Goal: Book appointment/travel/reservation

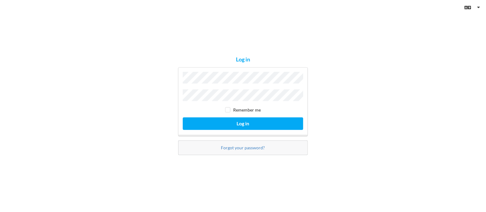
click at [348, 48] on div "Log in Remember me Log in Forgot your password?" at bounding box center [243, 106] width 486 height 212
click at [183, 117] on button "Log in" at bounding box center [243, 123] width 120 height 13
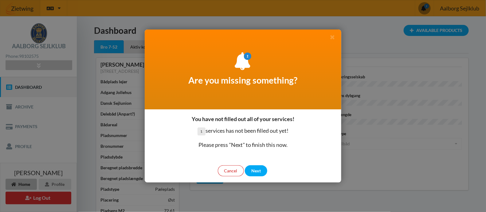
click at [235, 170] on div "Cancel" at bounding box center [231, 170] width 26 height 11
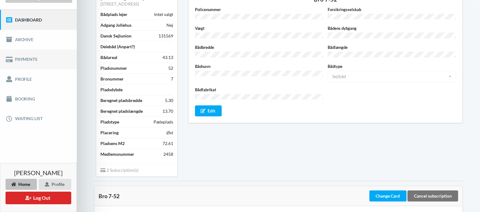
scroll to position [51, 0]
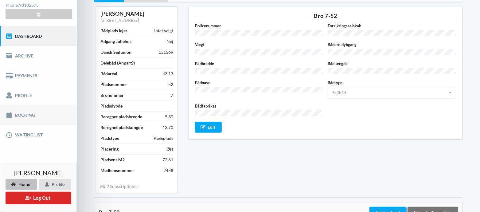
click at [22, 113] on link "Booking" at bounding box center [38, 115] width 77 height 20
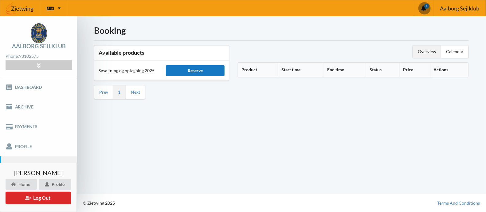
click at [201, 70] on div "Reserve" at bounding box center [195, 70] width 59 height 11
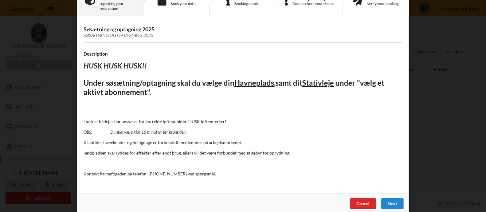
scroll to position [24, 0]
click at [387, 199] on div "Next" at bounding box center [392, 203] width 22 height 11
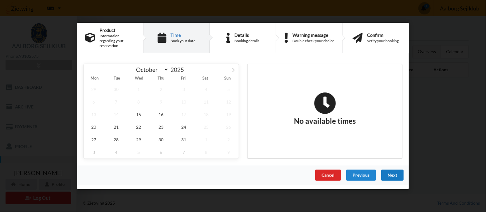
click at [387, 199] on div "Are you sure you want to log out? No Yes Terms And Conditions Brugerbetingelser…" at bounding box center [243, 106] width 486 height 212
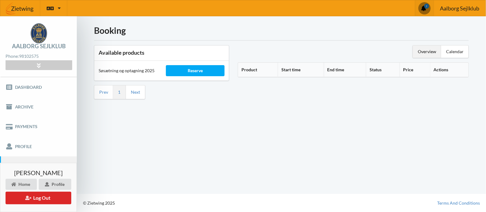
click at [424, 11] on span at bounding box center [424, 7] width 11 height 11
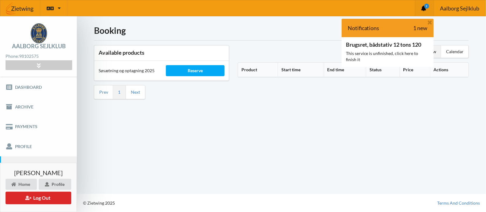
click at [250, 161] on div "Booking Available products Søsætning og optagning 2025 Reserve Prev 1 Next Over…" at bounding box center [281, 105] width 409 height 178
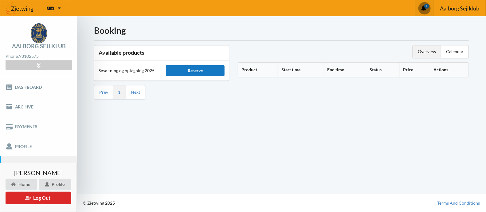
click at [195, 71] on div "Reserve" at bounding box center [195, 70] width 59 height 11
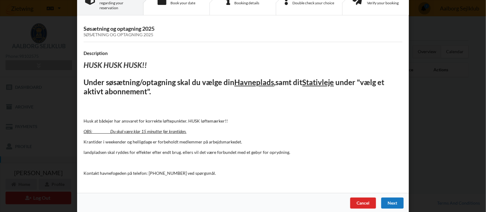
click at [390, 198] on div "Next" at bounding box center [392, 203] width 22 height 11
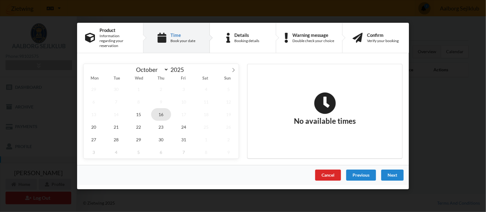
click at [164, 111] on span "16" at bounding box center [161, 114] width 20 height 13
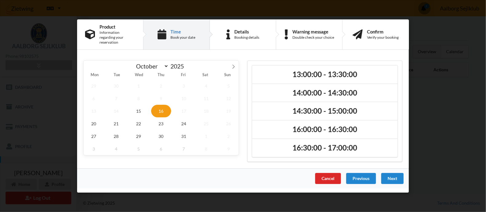
click at [164, 111] on span "16" at bounding box center [161, 111] width 20 height 13
click at [330, 176] on div "Cancel" at bounding box center [328, 178] width 26 height 11
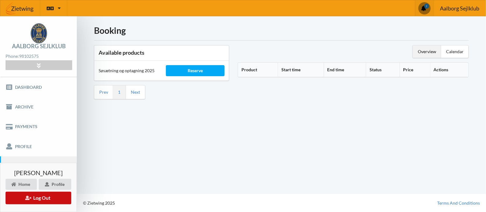
click at [42, 199] on button "Log Out" at bounding box center [39, 198] width 66 height 13
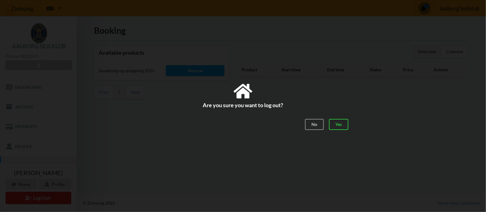
click at [342, 160] on div "Are you sure you want to log out? No Yes Terms And Conditions Brugerbetingelser…" at bounding box center [243, 106] width 486 height 212
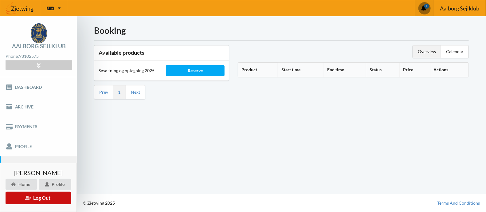
click at [45, 198] on button "Log Out" at bounding box center [39, 198] width 66 height 13
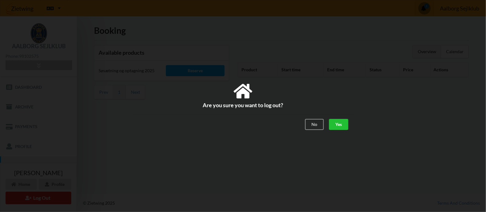
click at [339, 126] on div "Yes" at bounding box center [338, 124] width 19 height 11
